Goal: Task Accomplishment & Management: Manage account settings

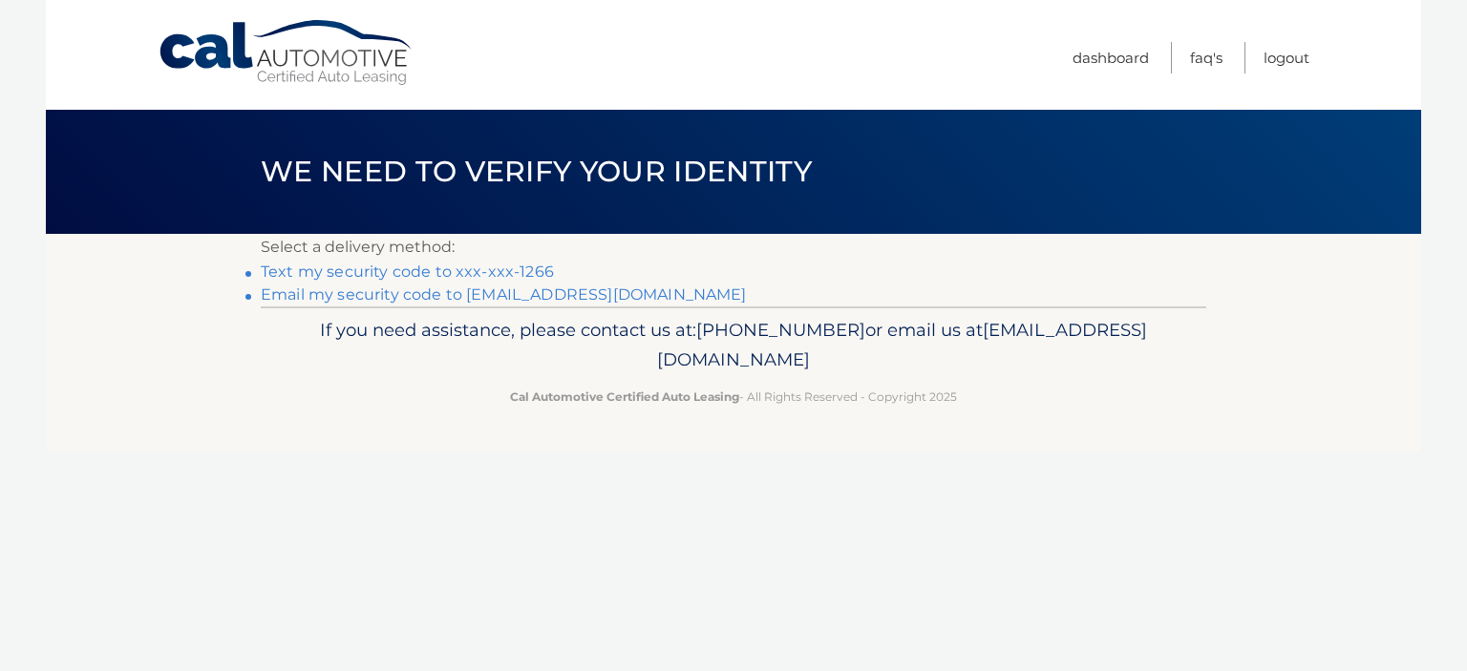
click at [371, 272] on link "Text my security code to xxx-xxx-1266" at bounding box center [407, 272] width 293 height 18
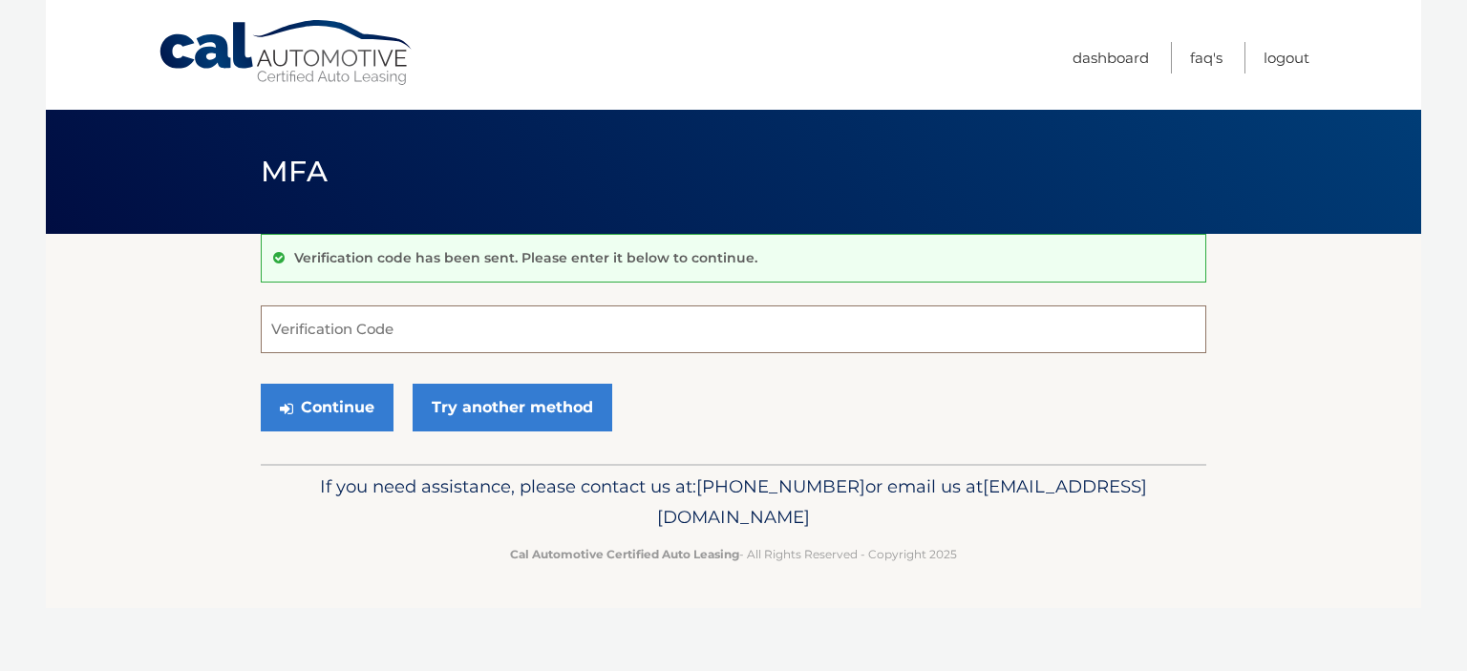
click at [282, 332] on input "Verification Code" at bounding box center [734, 330] width 946 height 48
type input "683468"
click at [329, 407] on button "Continue" at bounding box center [327, 408] width 133 height 48
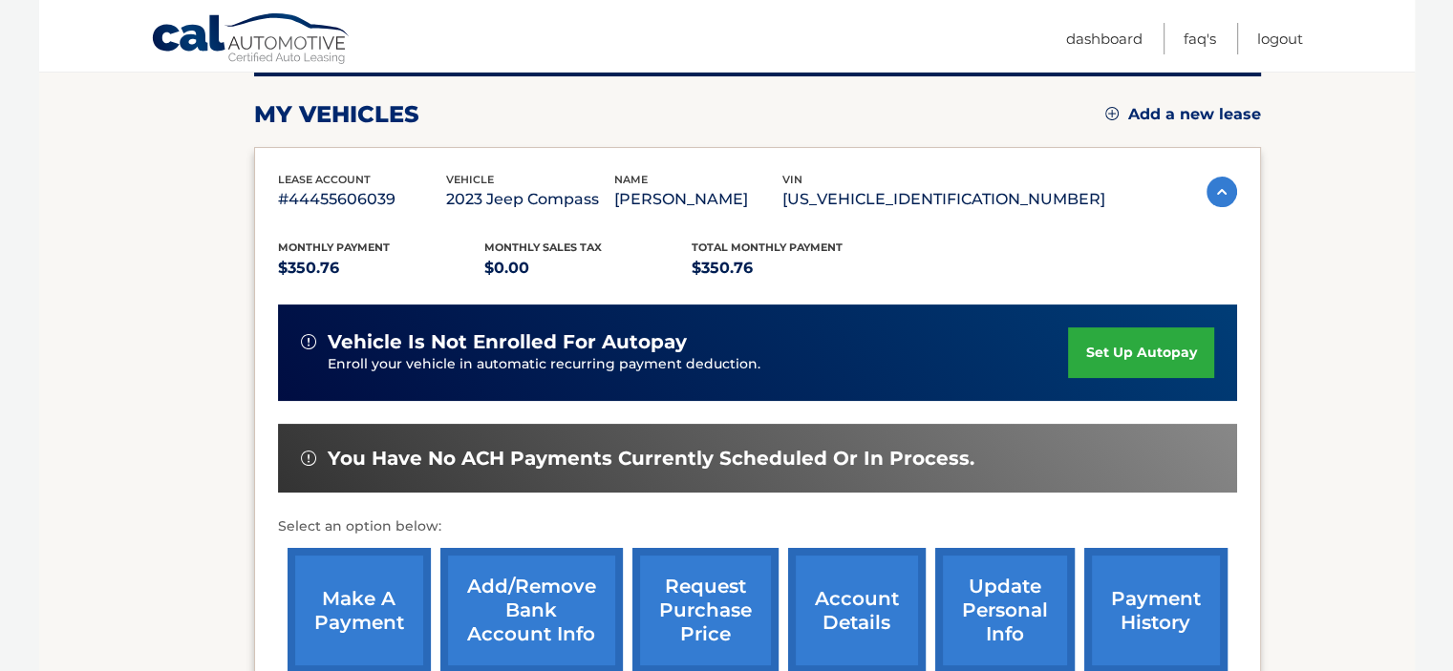
scroll to position [287, 0]
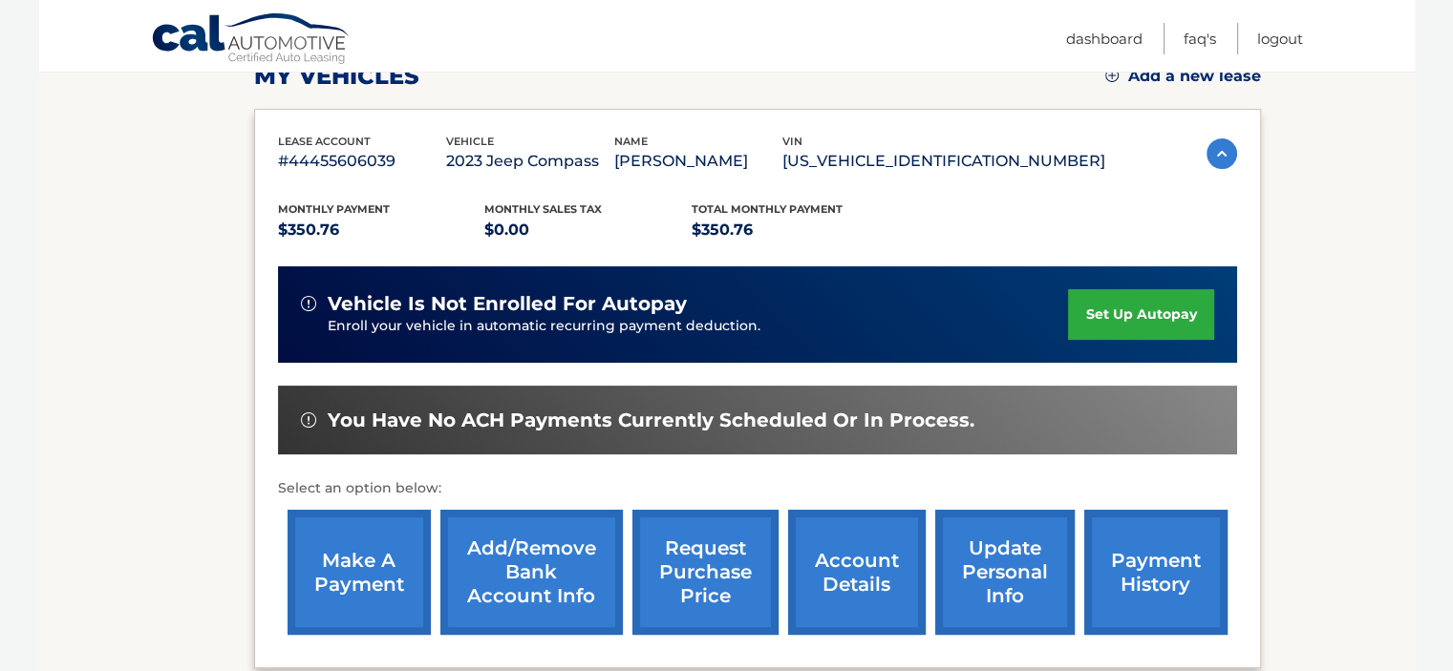
click at [344, 556] on link "make a payment" at bounding box center [358, 572] width 143 height 125
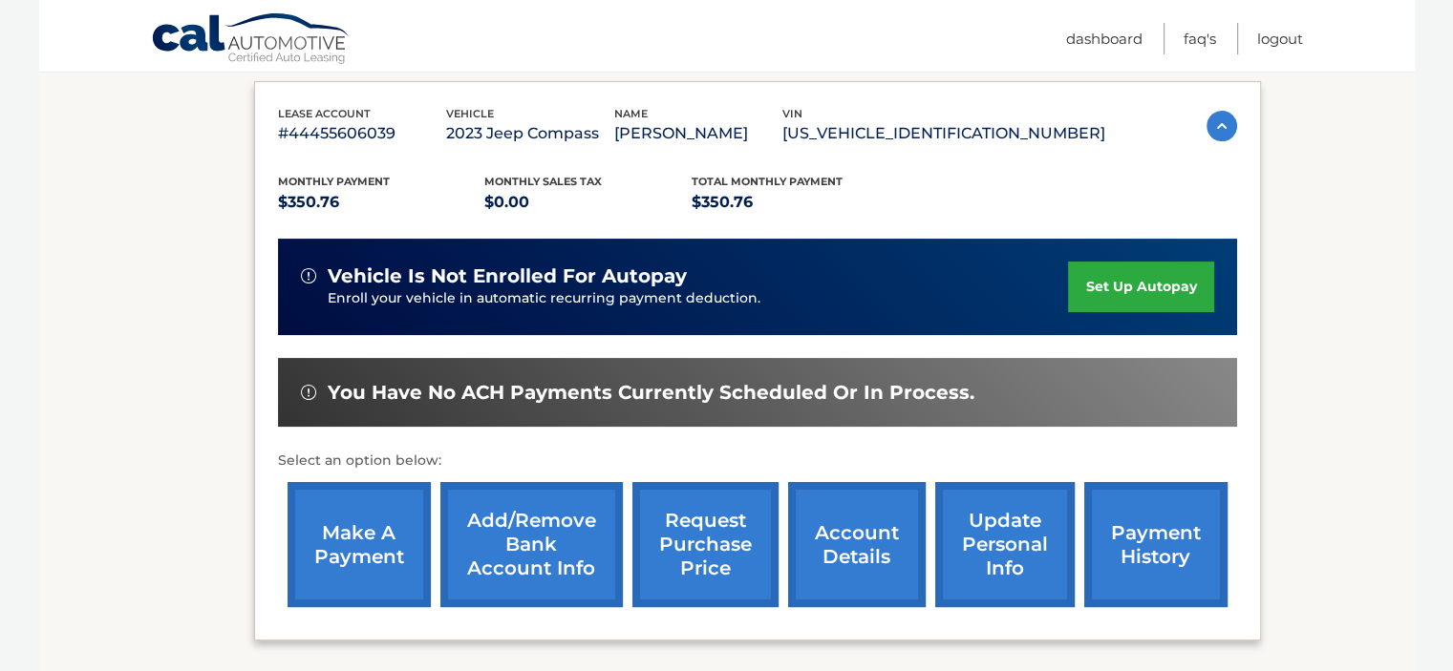
scroll to position [292, 0]
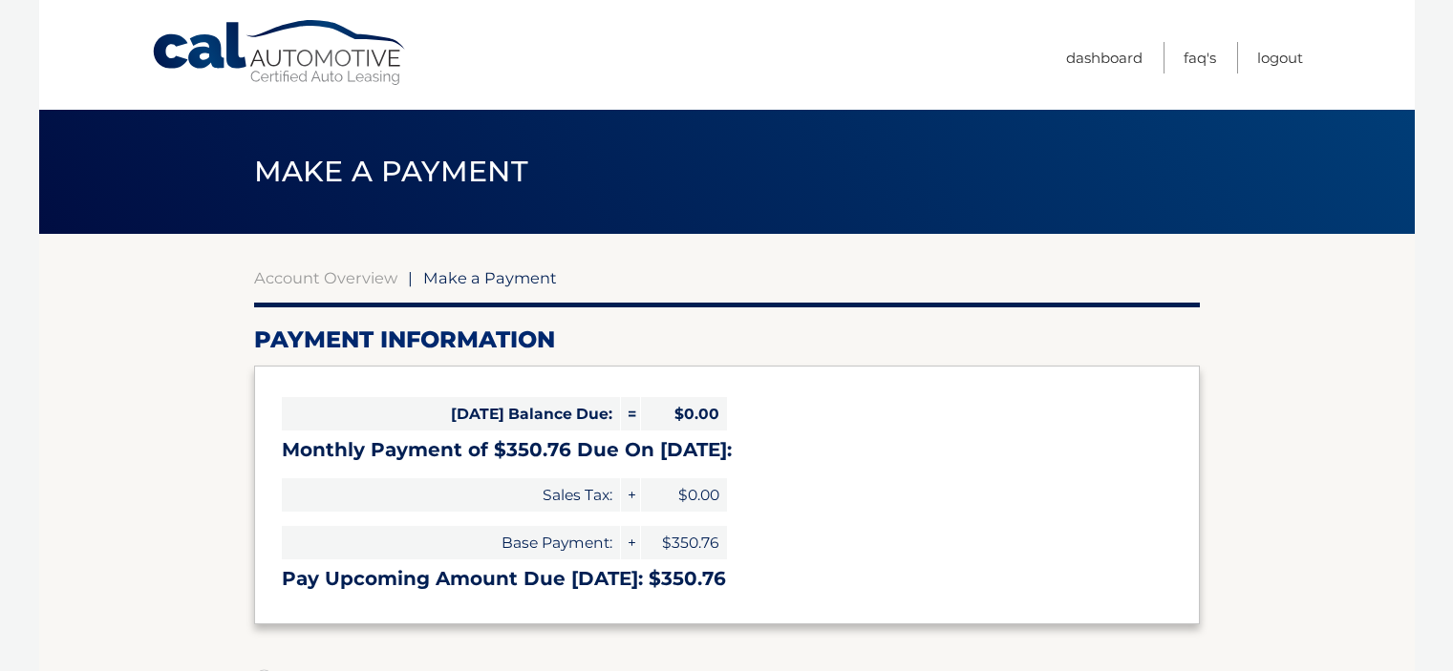
select select "MDg1YjI5OTktZGY2Ny00NGFmLWE3NmEtN2IwOWI2ZWZjMjc0"
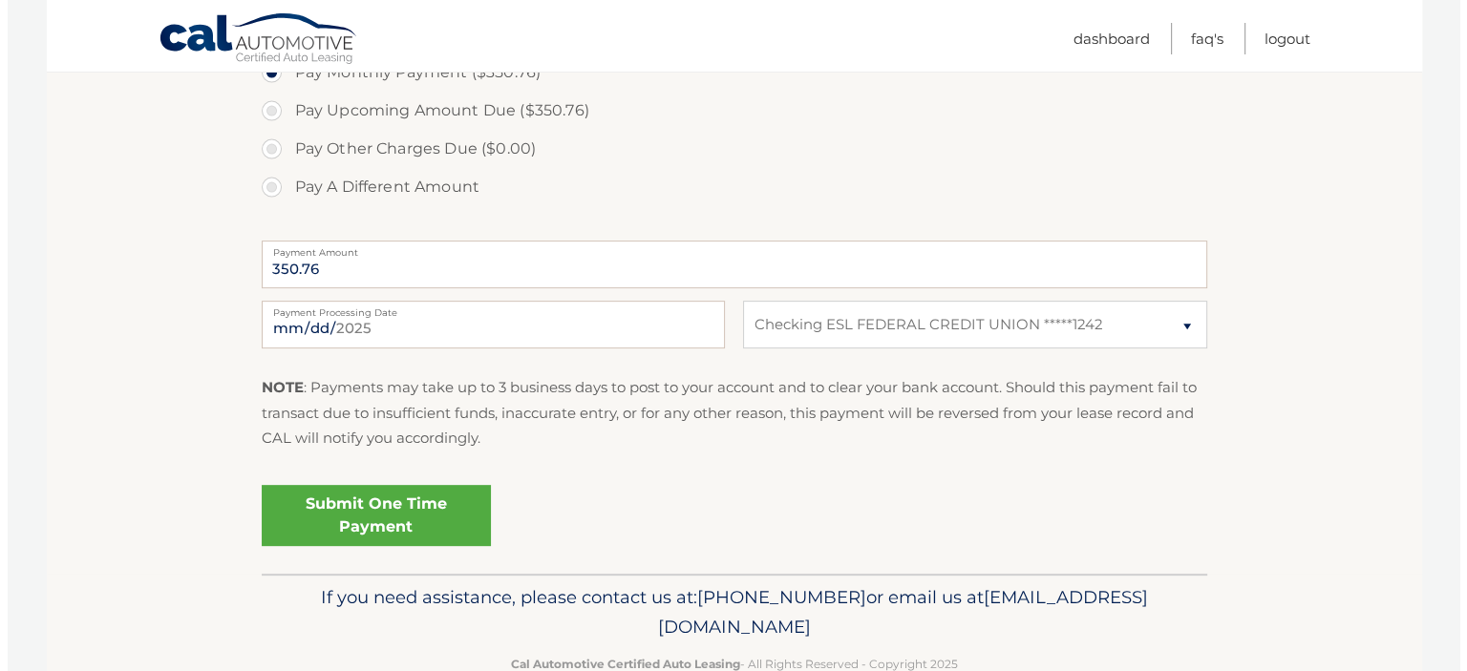
scroll to position [669, 0]
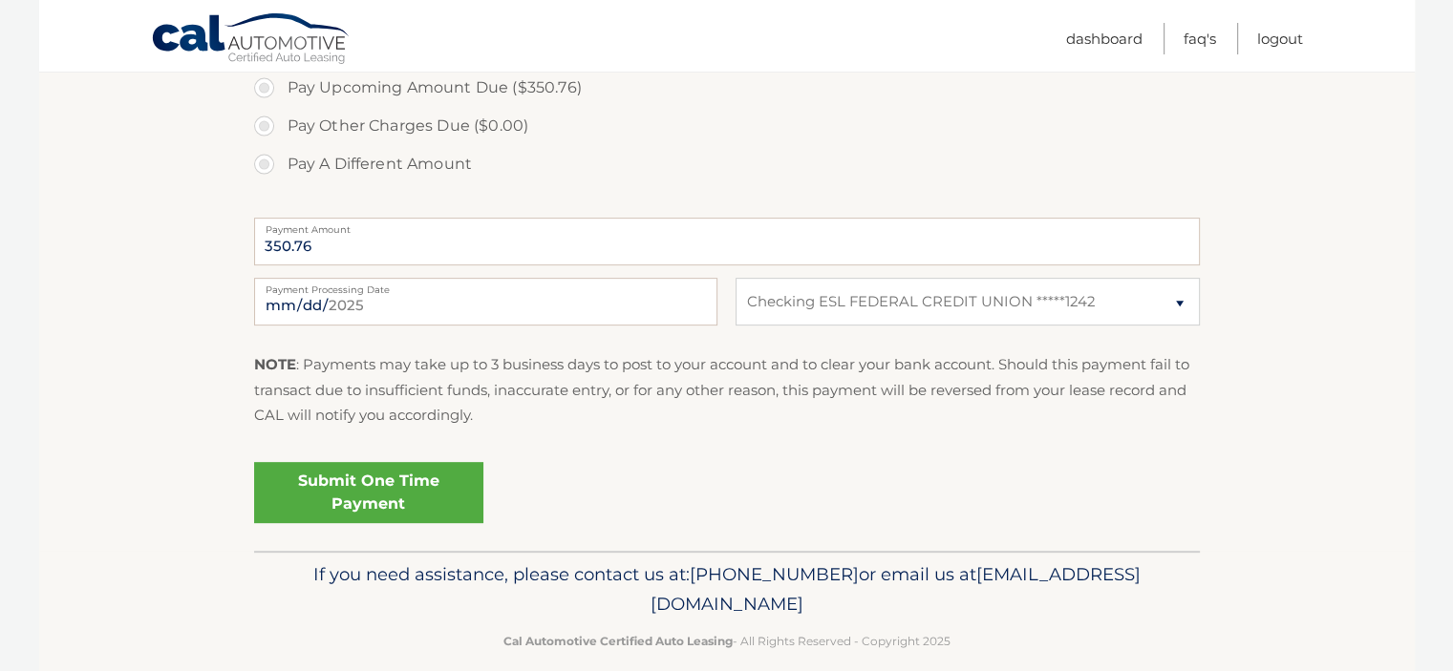
click at [330, 477] on link "Submit One Time Payment" at bounding box center [368, 492] width 229 height 61
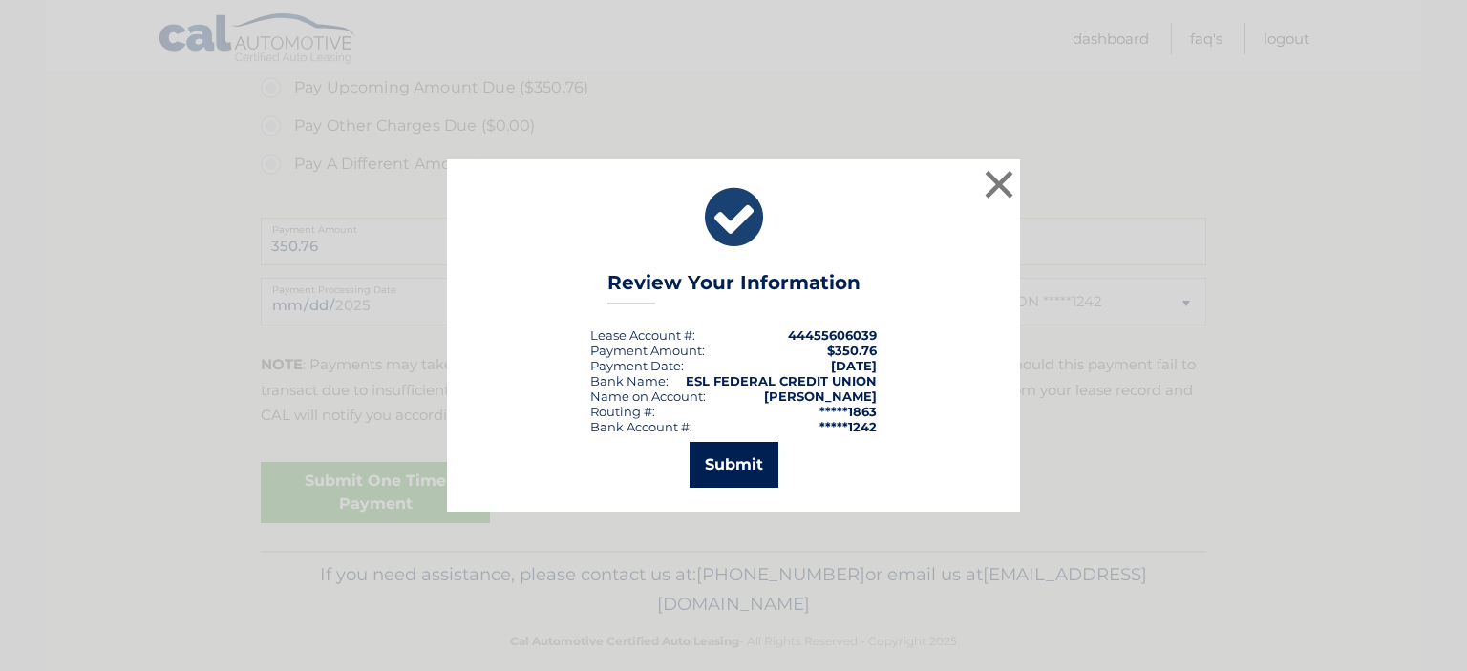
click at [749, 460] on button "Submit" at bounding box center [734, 465] width 89 height 46
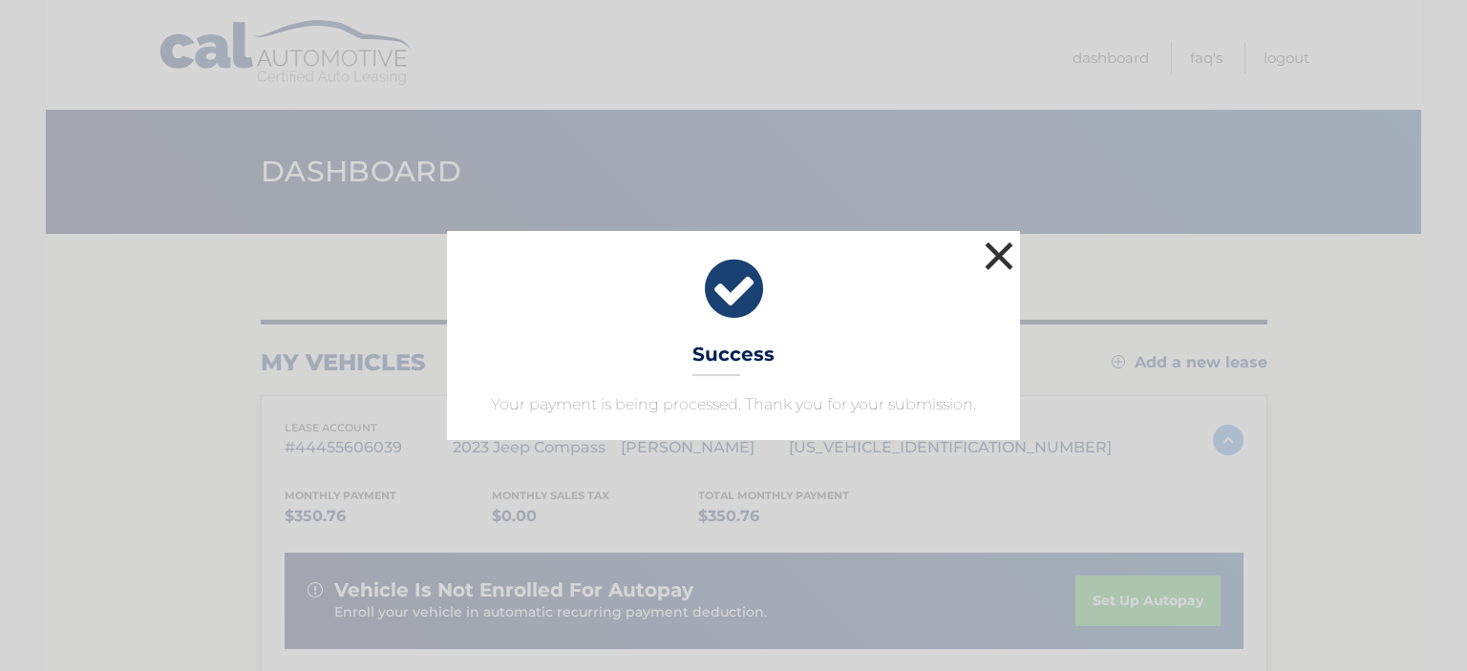
click at [1001, 251] on button "×" at bounding box center [999, 256] width 38 height 38
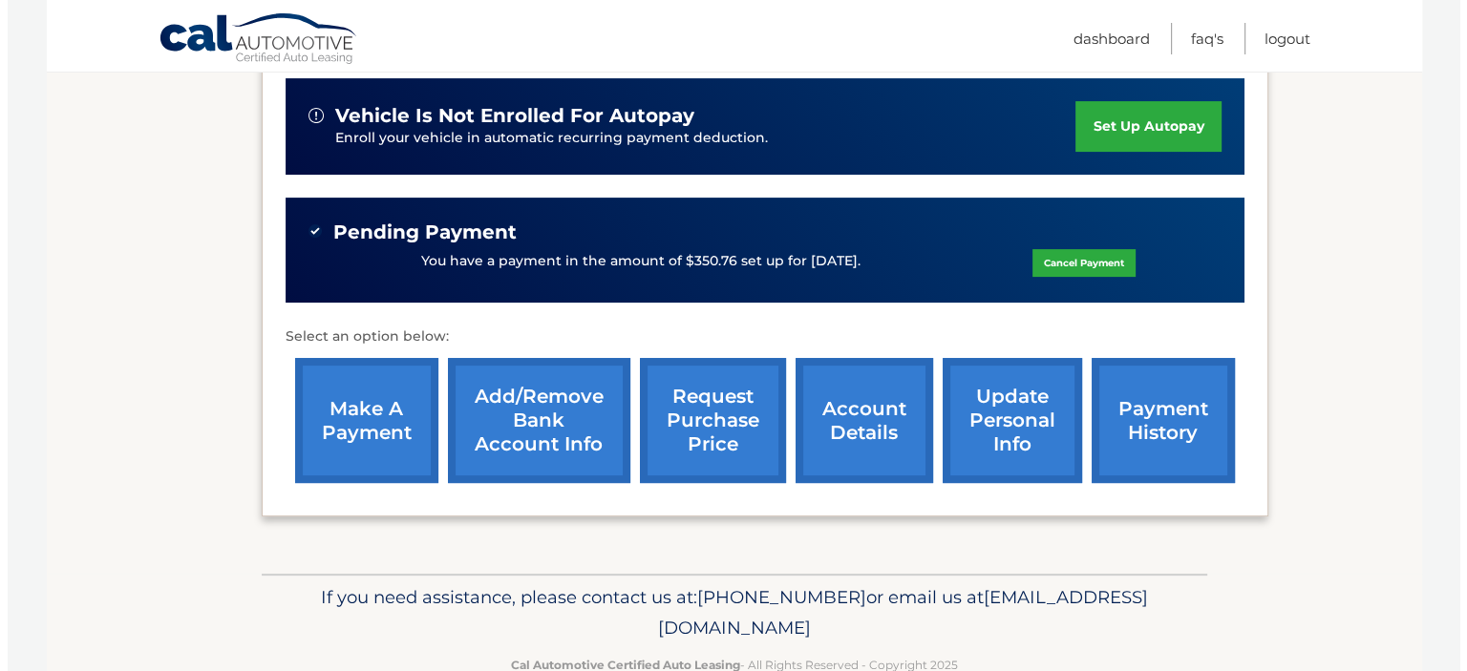
scroll to position [478, 0]
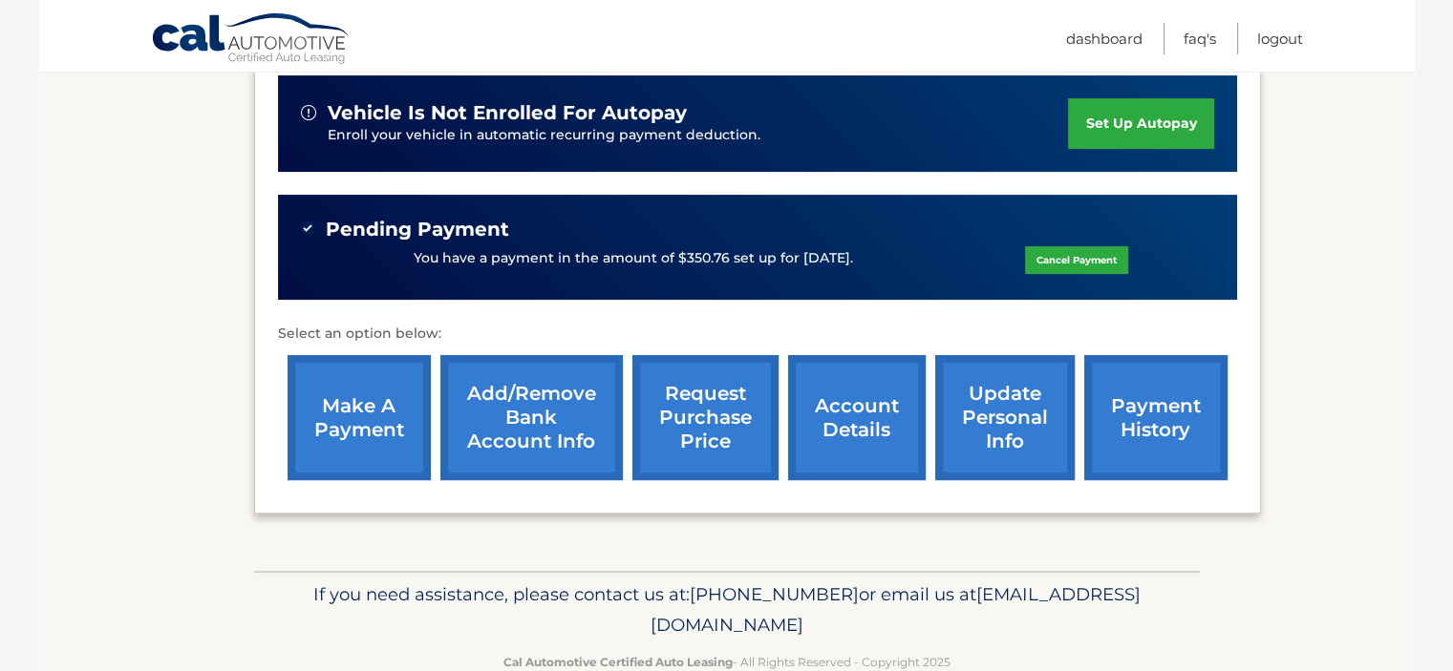
click at [717, 405] on link "request purchase price" at bounding box center [705, 417] width 146 height 125
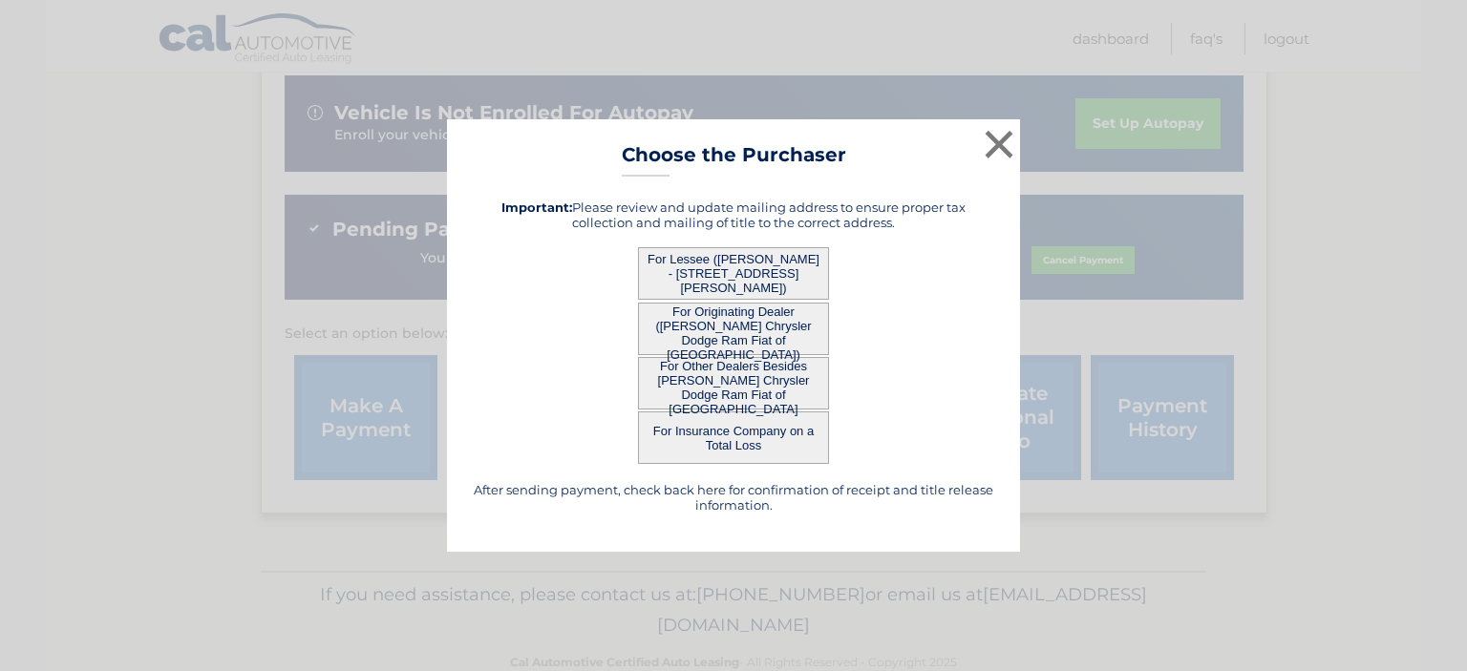
click at [733, 266] on button "For Lessee ([PERSON_NAME] - [STREET_ADDRESS][PERSON_NAME])" at bounding box center [733, 273] width 191 height 53
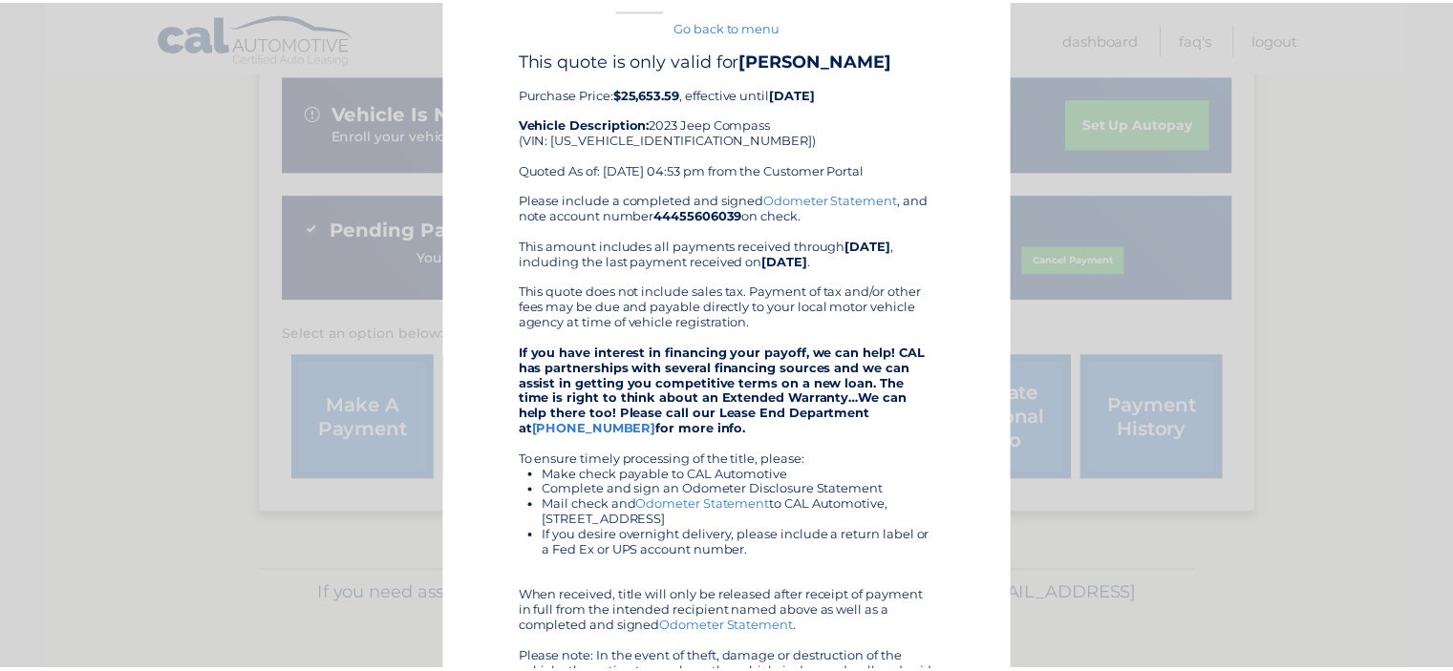
scroll to position [0, 0]
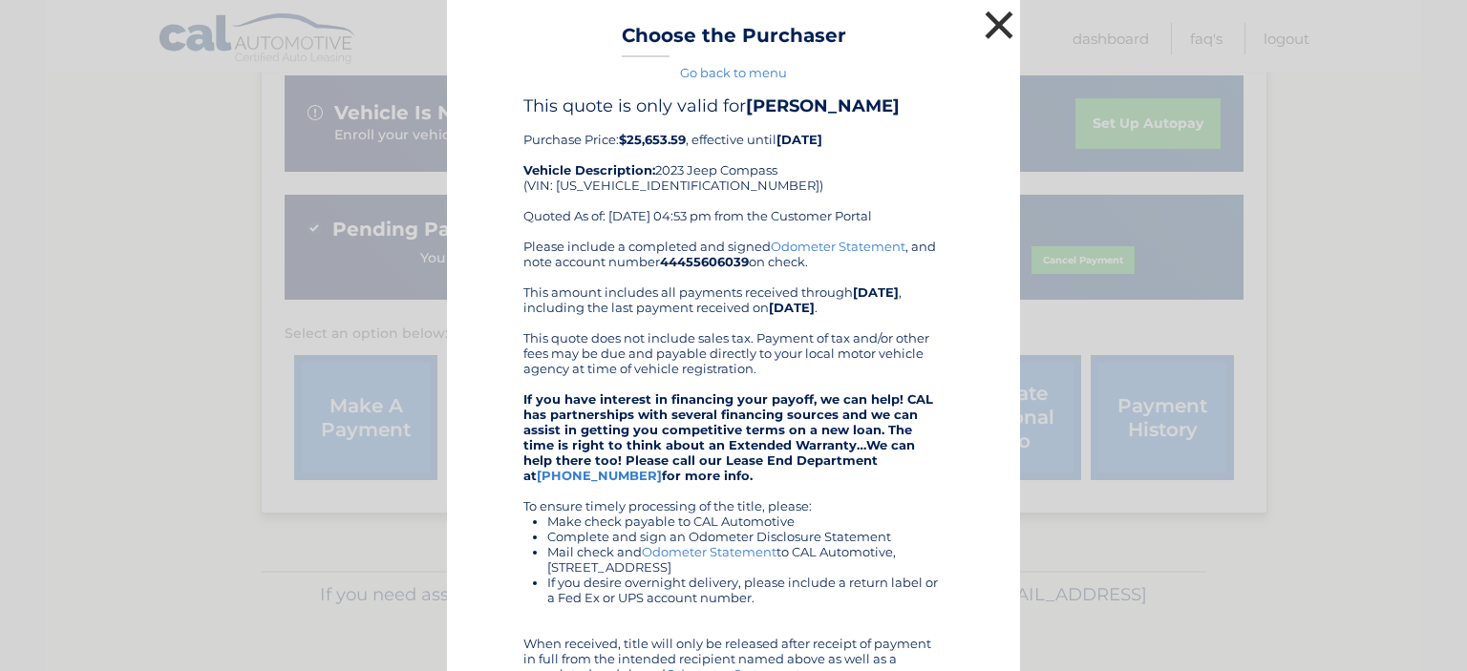
click at [999, 20] on button "×" at bounding box center [999, 25] width 38 height 38
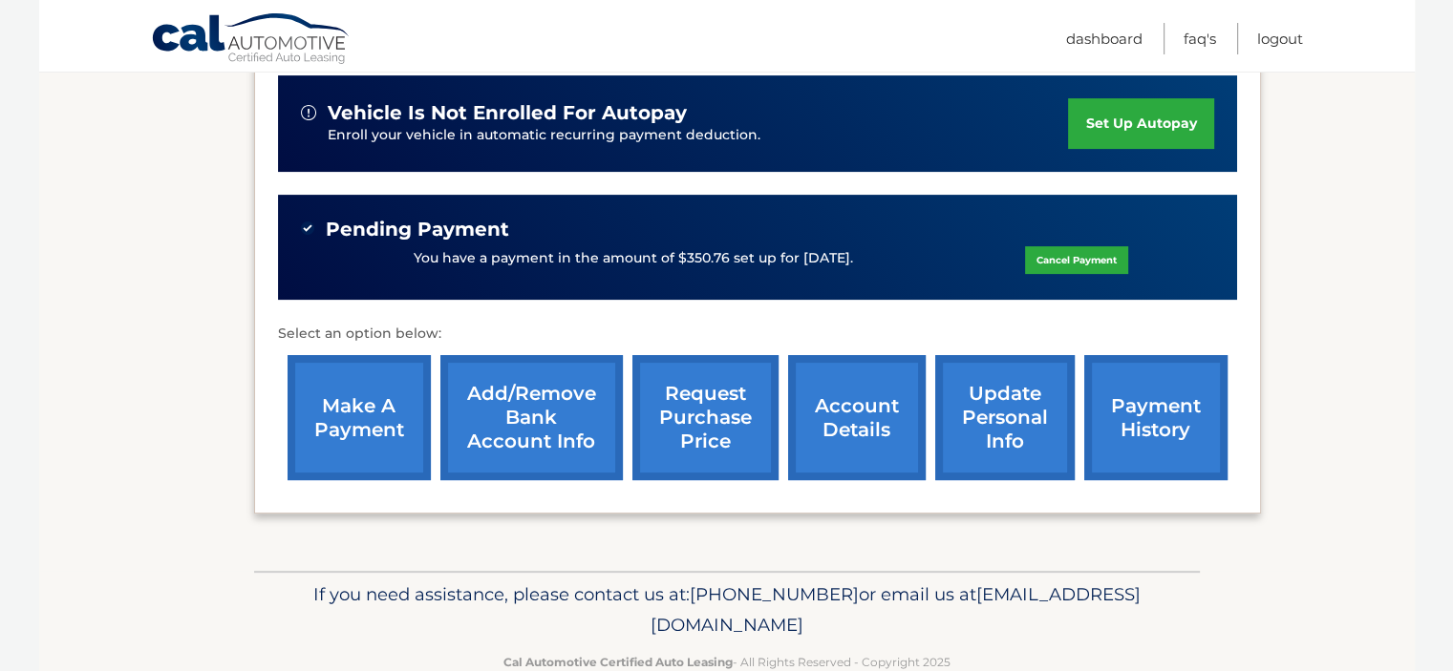
click at [703, 418] on link "request purchase price" at bounding box center [705, 417] width 146 height 125
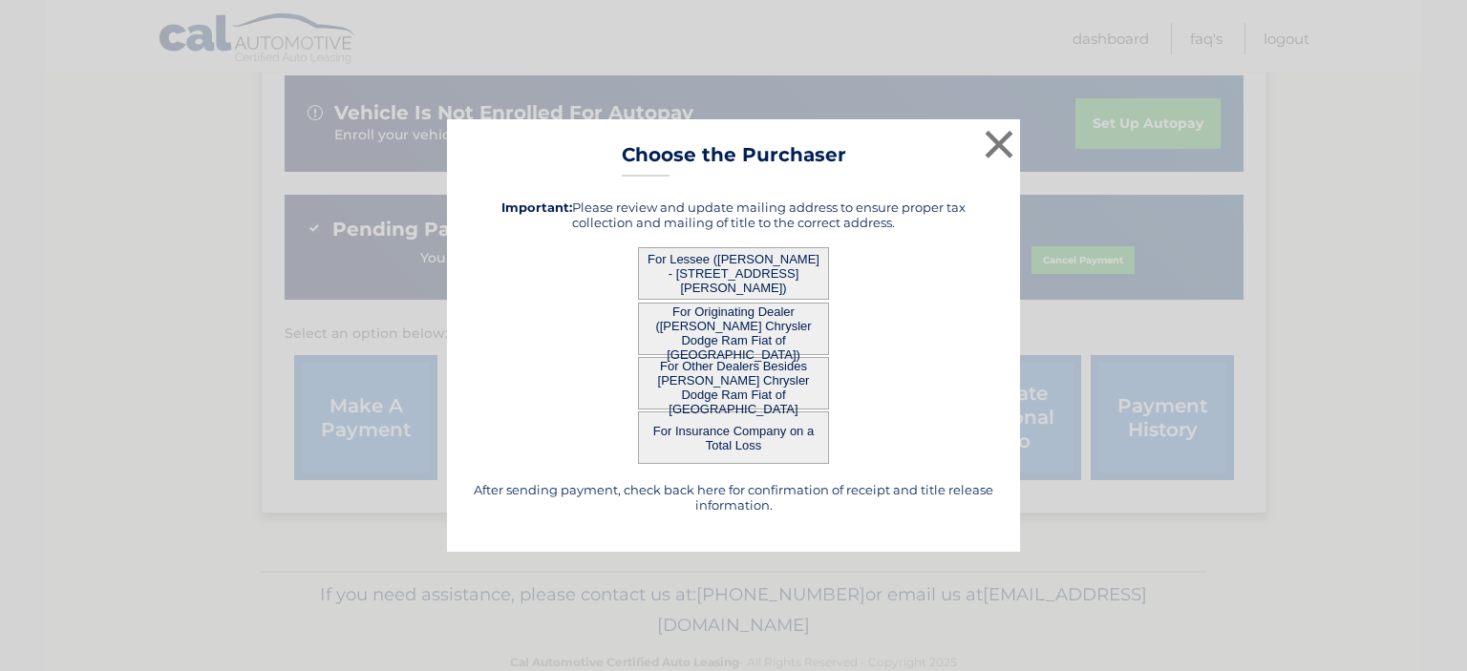
click at [715, 326] on button "For Originating Dealer ([PERSON_NAME] Chrysler Dodge Ram Fiat of [GEOGRAPHIC_DA…" at bounding box center [733, 329] width 191 height 53
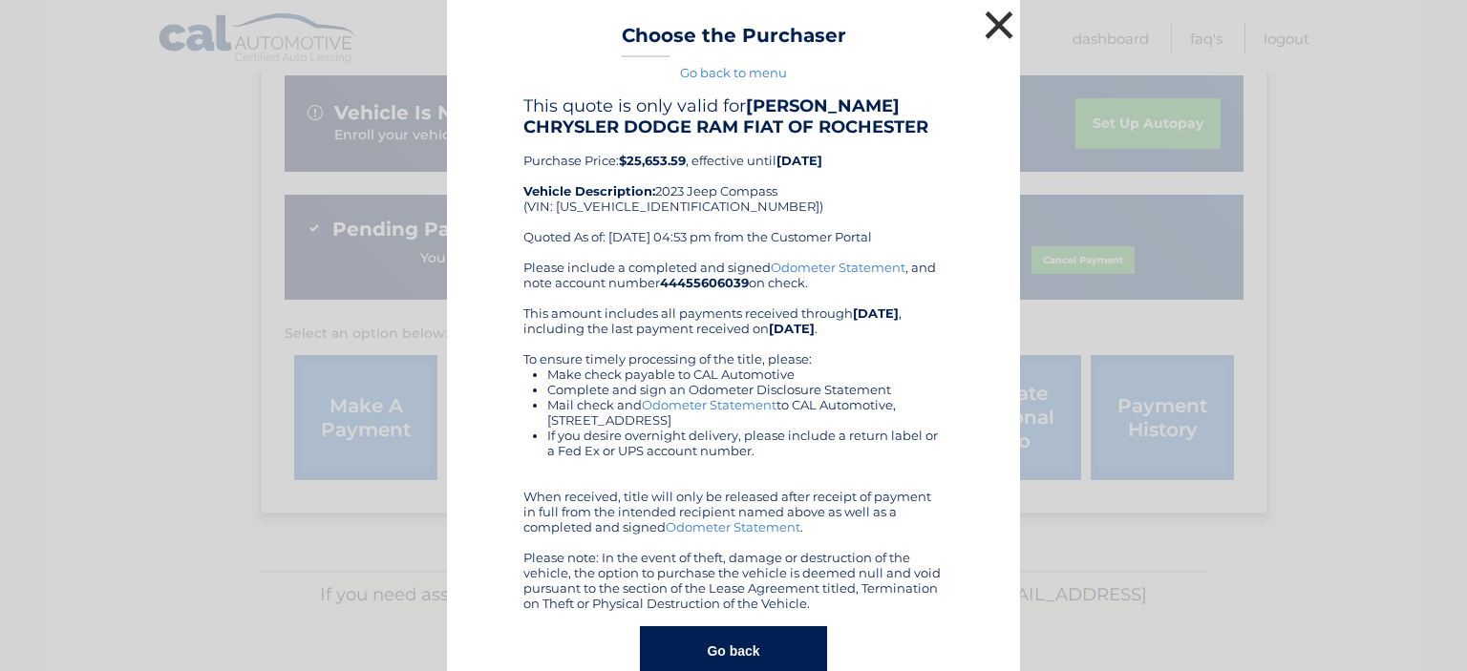
click at [987, 24] on button "×" at bounding box center [999, 25] width 38 height 38
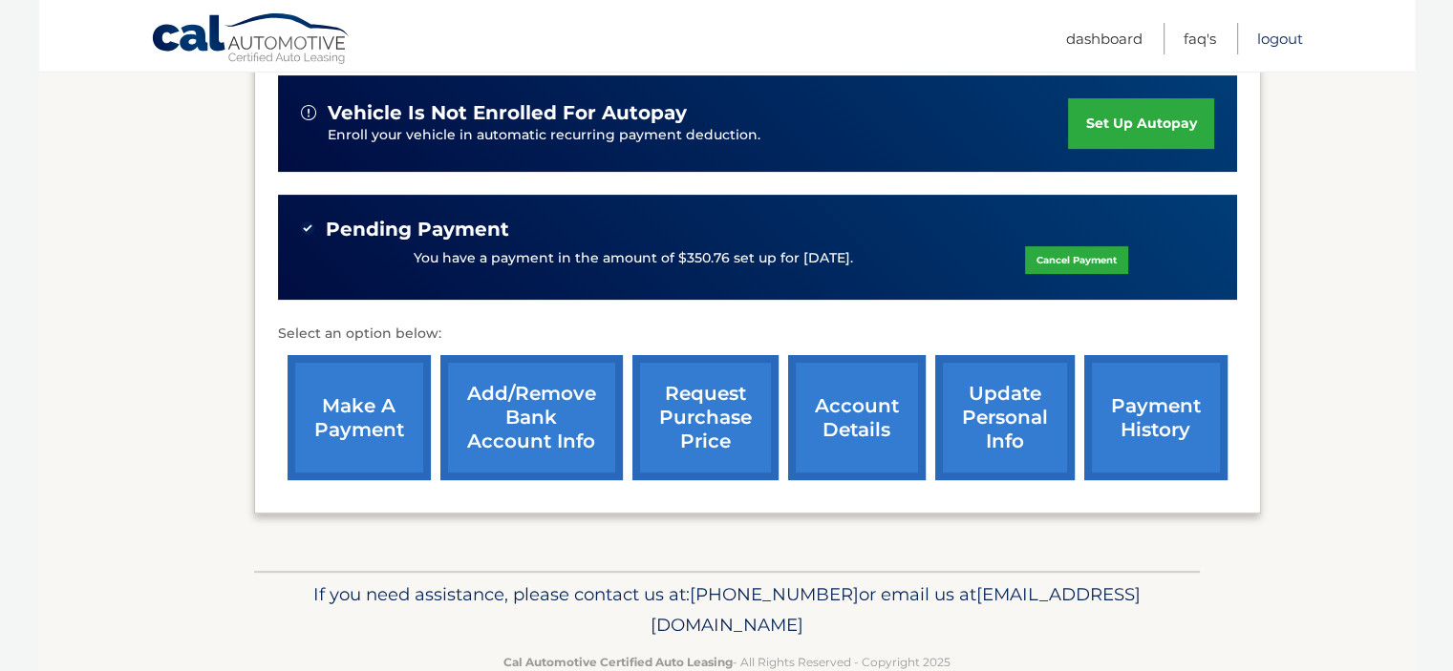
click at [1283, 38] on link "Logout" at bounding box center [1280, 39] width 46 height 32
